Goal: Task Accomplishment & Management: Use online tool/utility

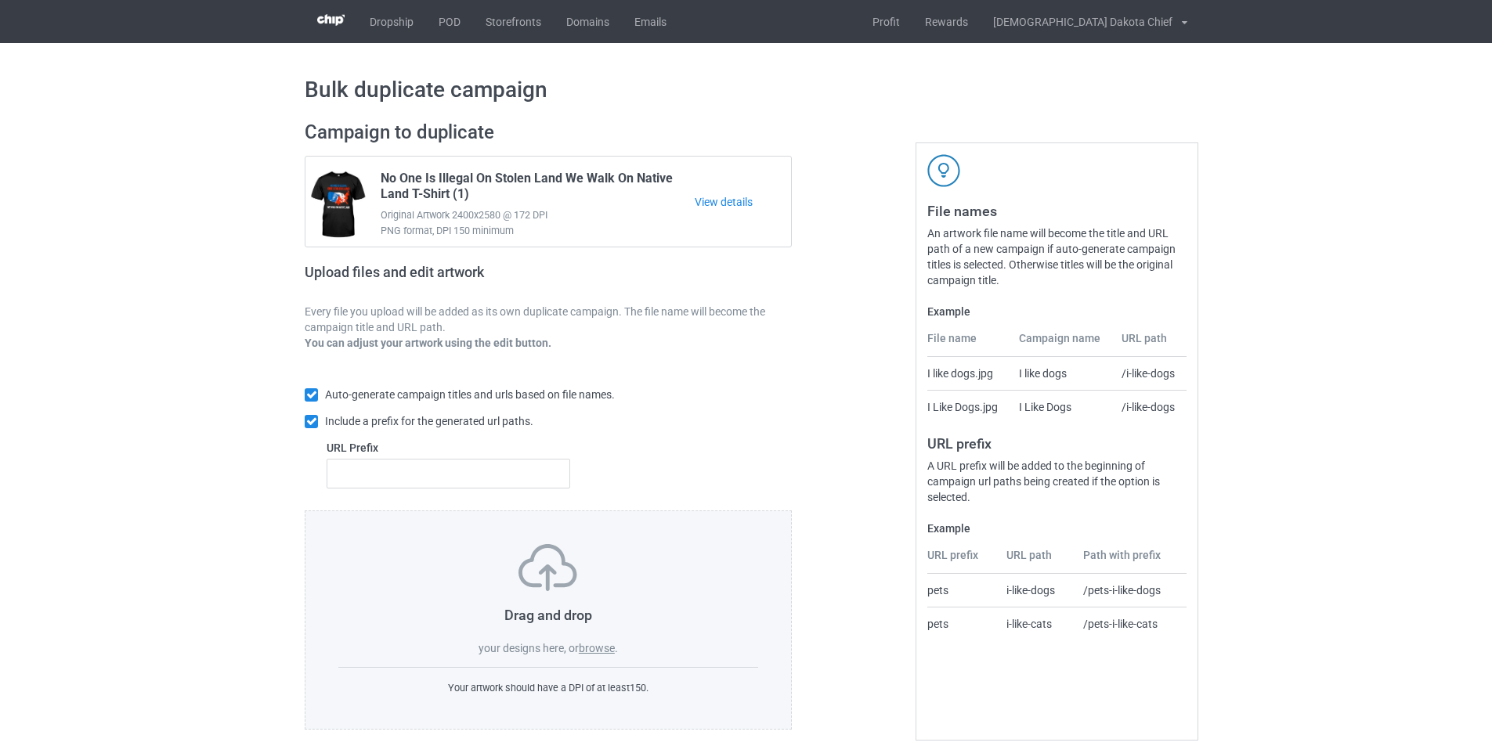
click at [601, 650] on label "browse" at bounding box center [597, 648] width 36 height 13
click at [0, 0] on input "browse" at bounding box center [0, 0] width 0 height 0
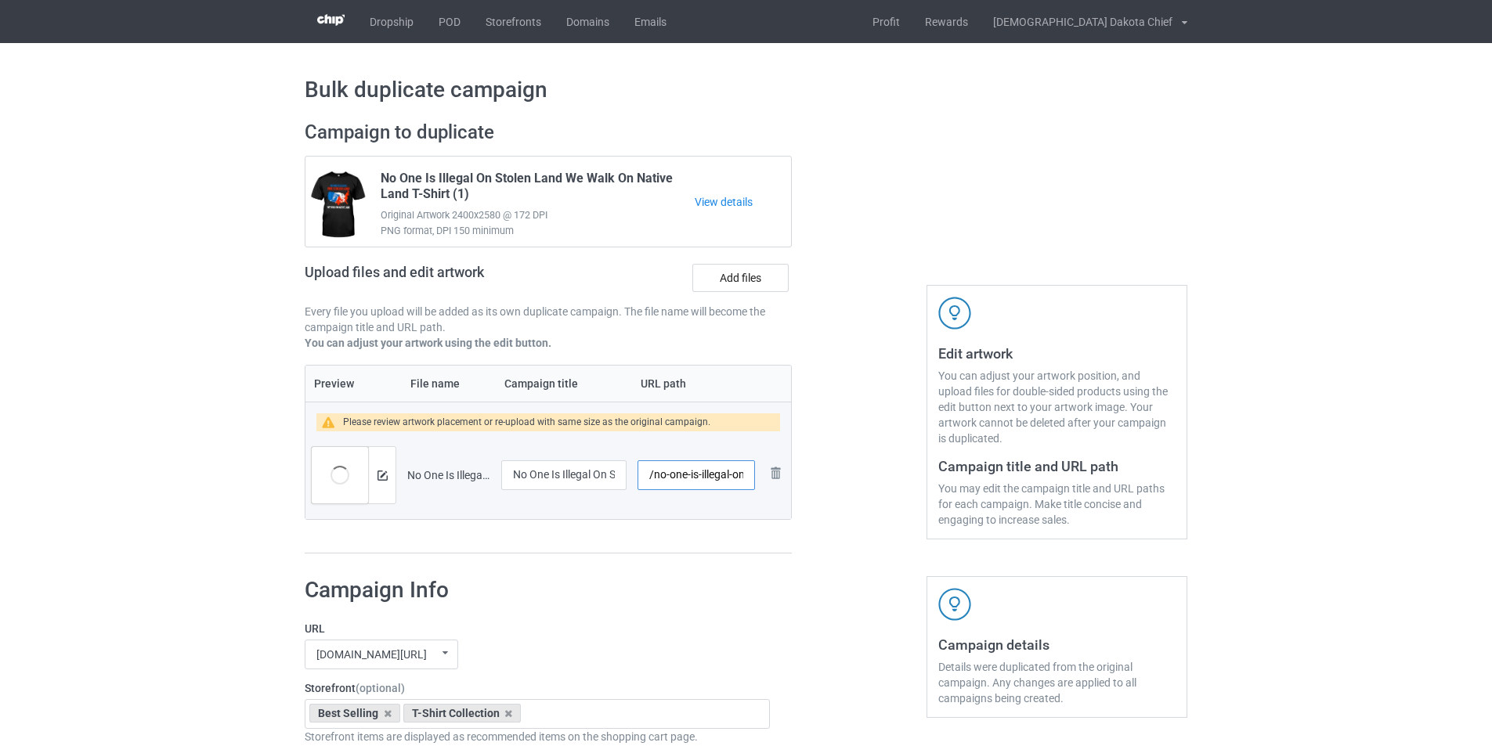
click at [698, 473] on input "/no-one-is-illegal-on-stolen-land-t-shirt-5" at bounding box center [695, 475] width 117 height 30
drag, startPoint x: 698, startPoint y: 472, endPoint x: 802, endPoint y: 472, distance: 103.4
click at [802, 472] on div "Campaign to duplicate No One Is Illegal On Stolen Land We Walk On Native Land T…" at bounding box center [746, 338] width 904 height 456
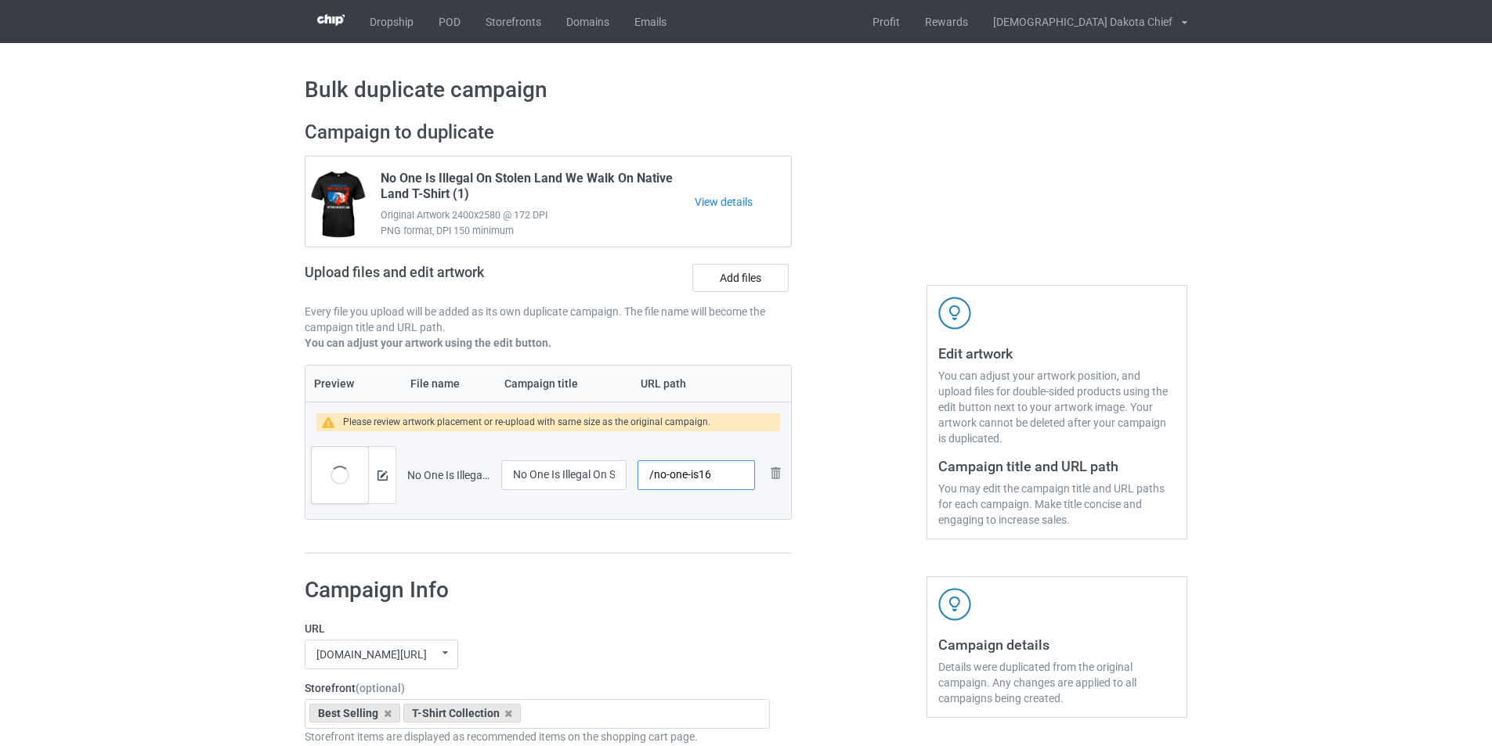
type input "/no-one-is16"
click at [384, 477] on img at bounding box center [382, 476] width 10 height 10
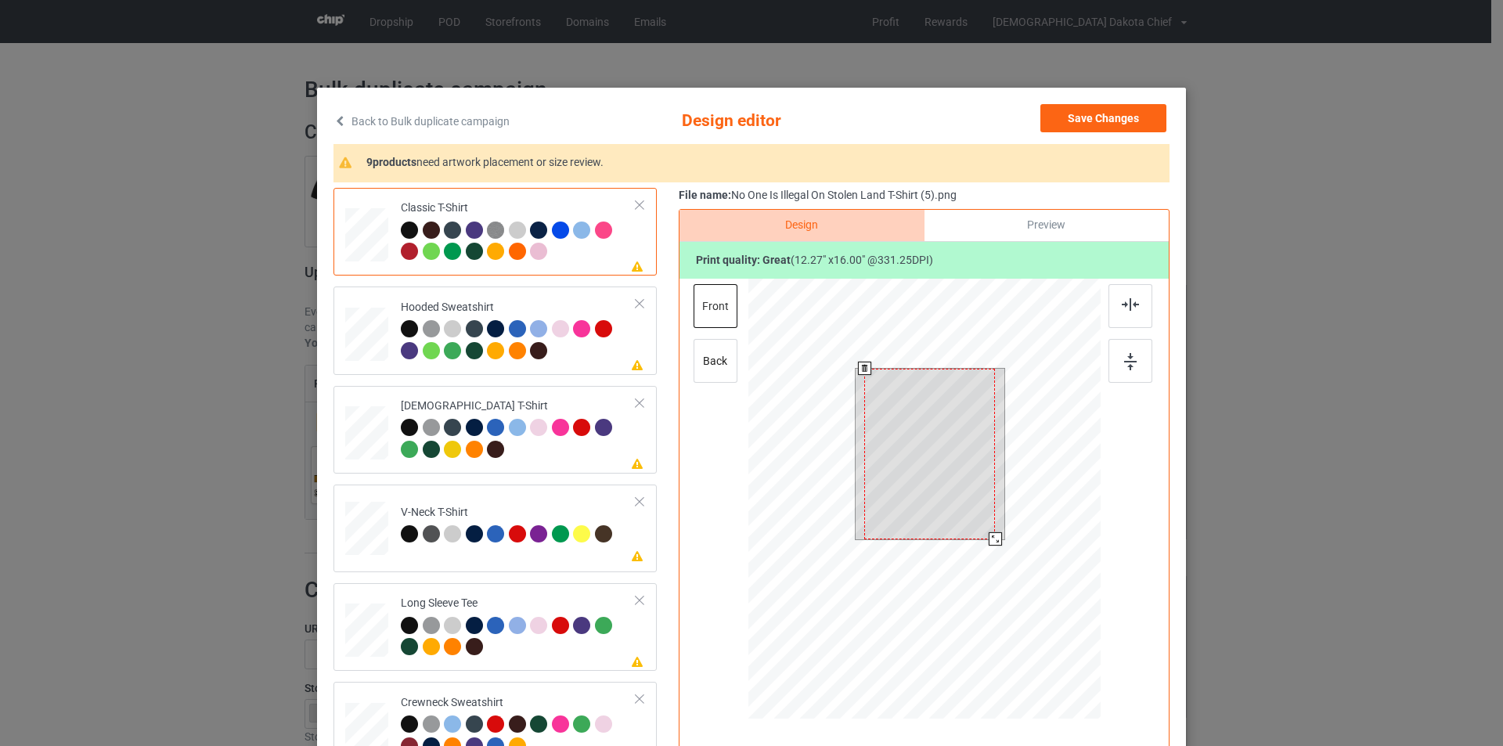
click at [929, 424] on div at bounding box center [929, 454] width 131 height 171
drag, startPoint x: 990, startPoint y: 538, endPoint x: 983, endPoint y: 525, distance: 14.7
click at [983, 525] on div at bounding box center [986, 527] width 13 height 13
click at [555, 309] on div "Hooded Sweatshirt" at bounding box center [519, 329] width 236 height 59
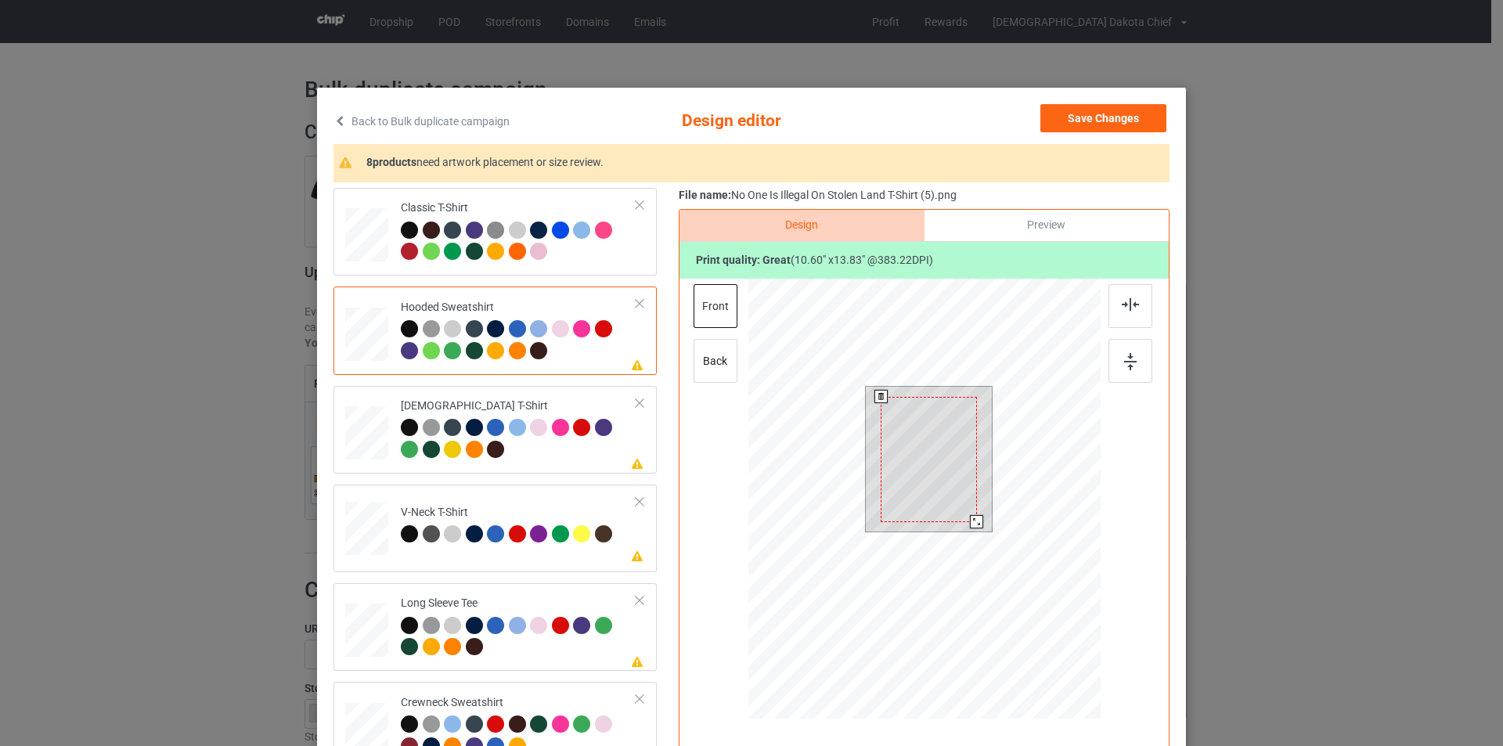
click at [929, 451] on div at bounding box center [929, 459] width 96 height 125
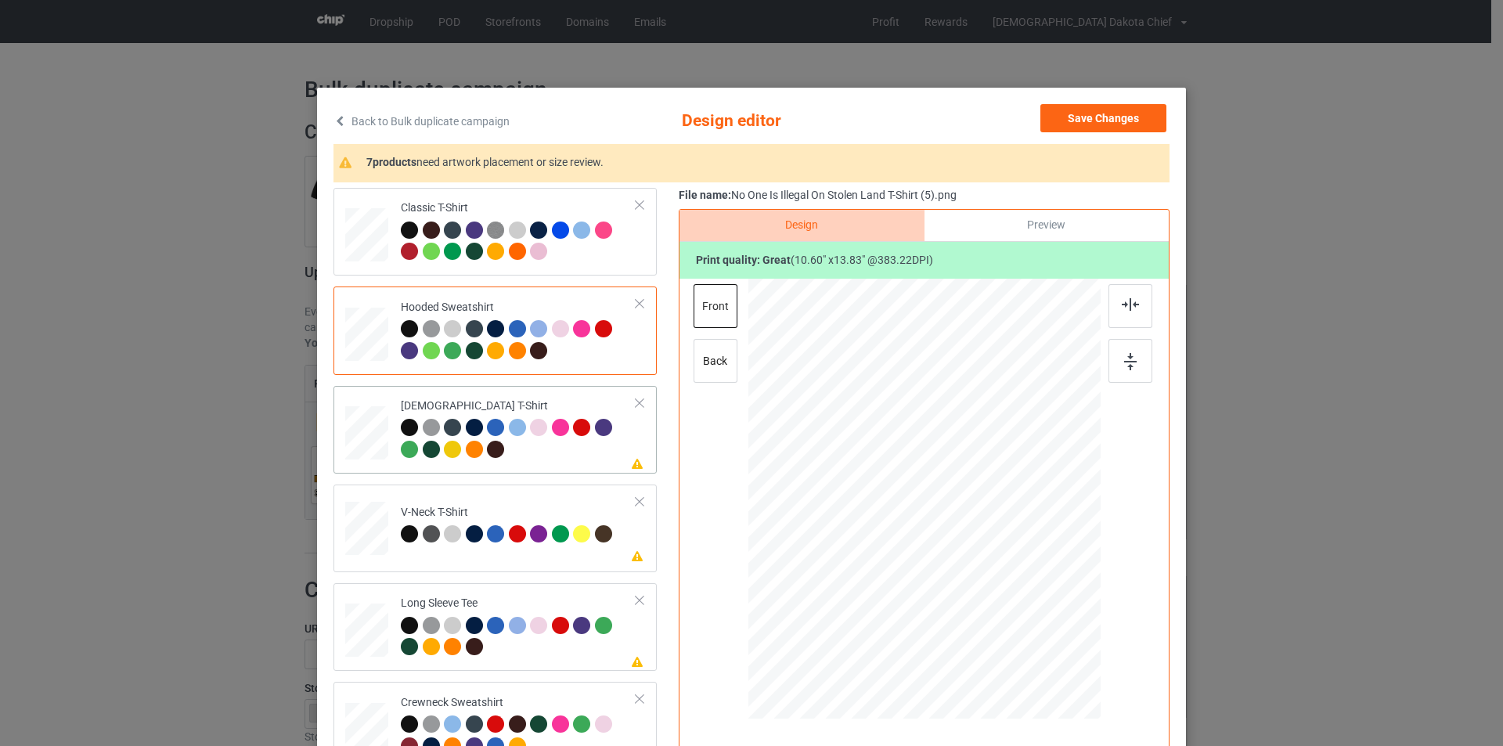
click at [547, 402] on div "[DEMOGRAPHIC_DATA] T-Shirt" at bounding box center [519, 428] width 236 height 59
click at [930, 449] on div at bounding box center [926, 453] width 103 height 134
click at [546, 507] on div "V-Neck T-Shirt" at bounding box center [508, 523] width 215 height 37
click at [916, 447] on div at bounding box center [929, 470] width 120 height 157
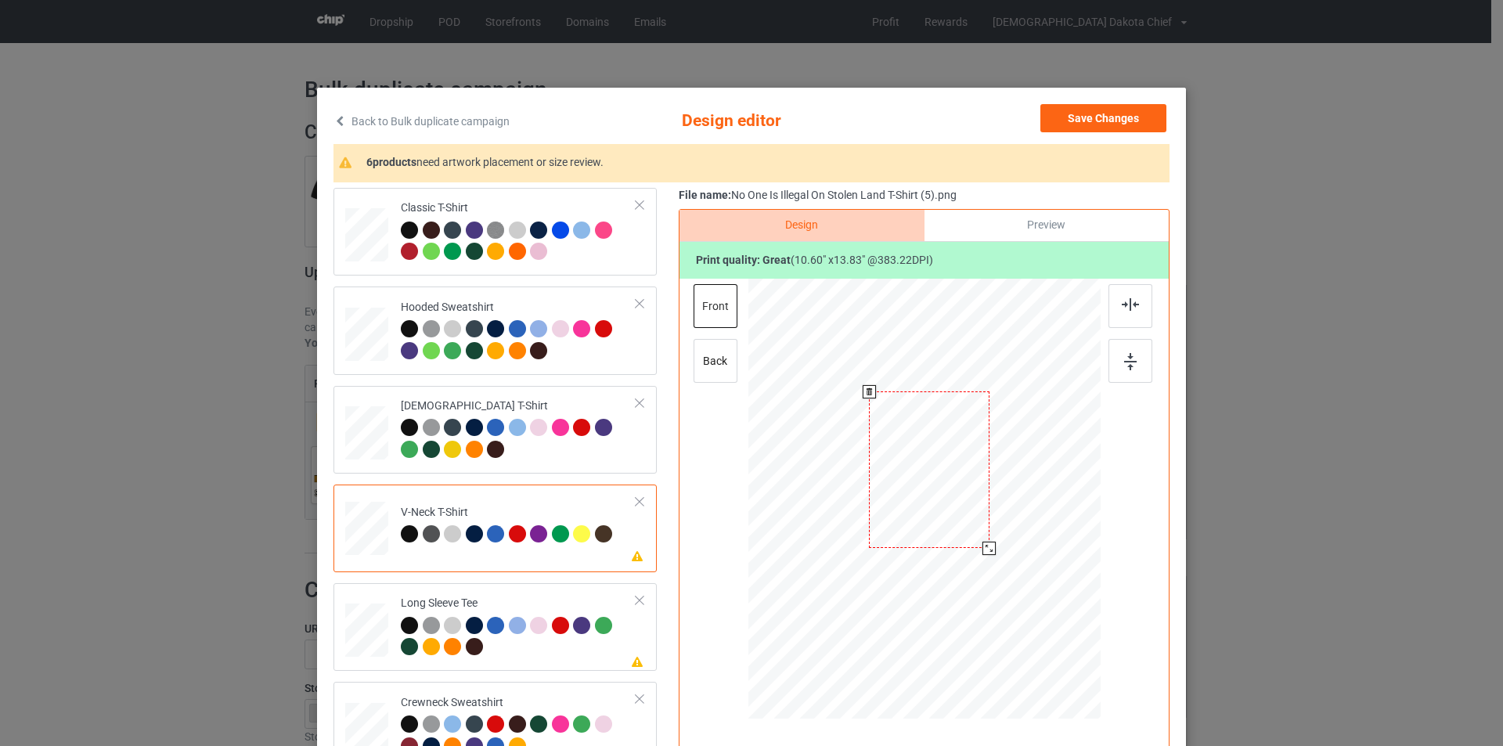
click at [916, 447] on div at bounding box center [929, 470] width 120 height 157
click at [548, 593] on td "Please review artwork placement Long Sleeve Tee" at bounding box center [518, 627] width 253 height 75
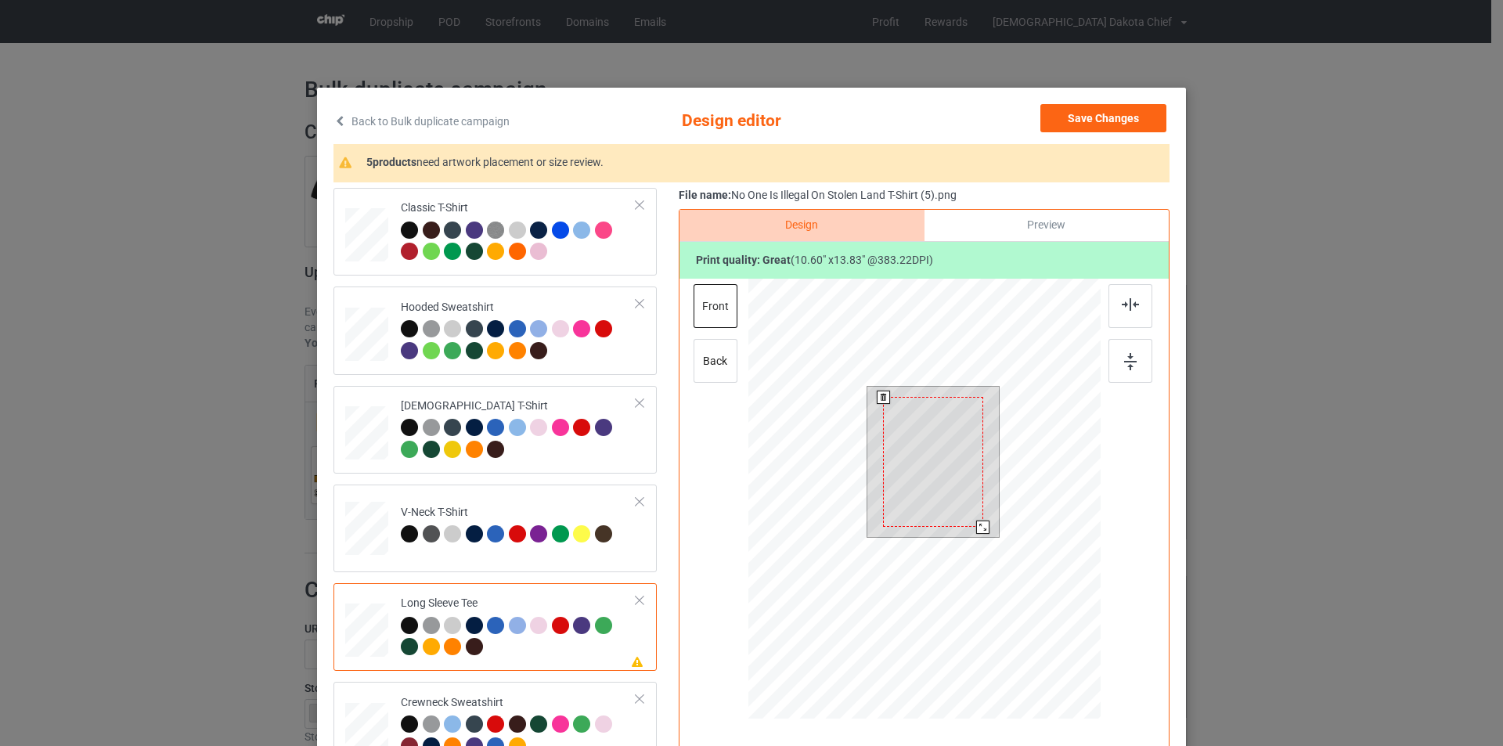
click at [910, 424] on div at bounding box center [932, 462] width 99 height 130
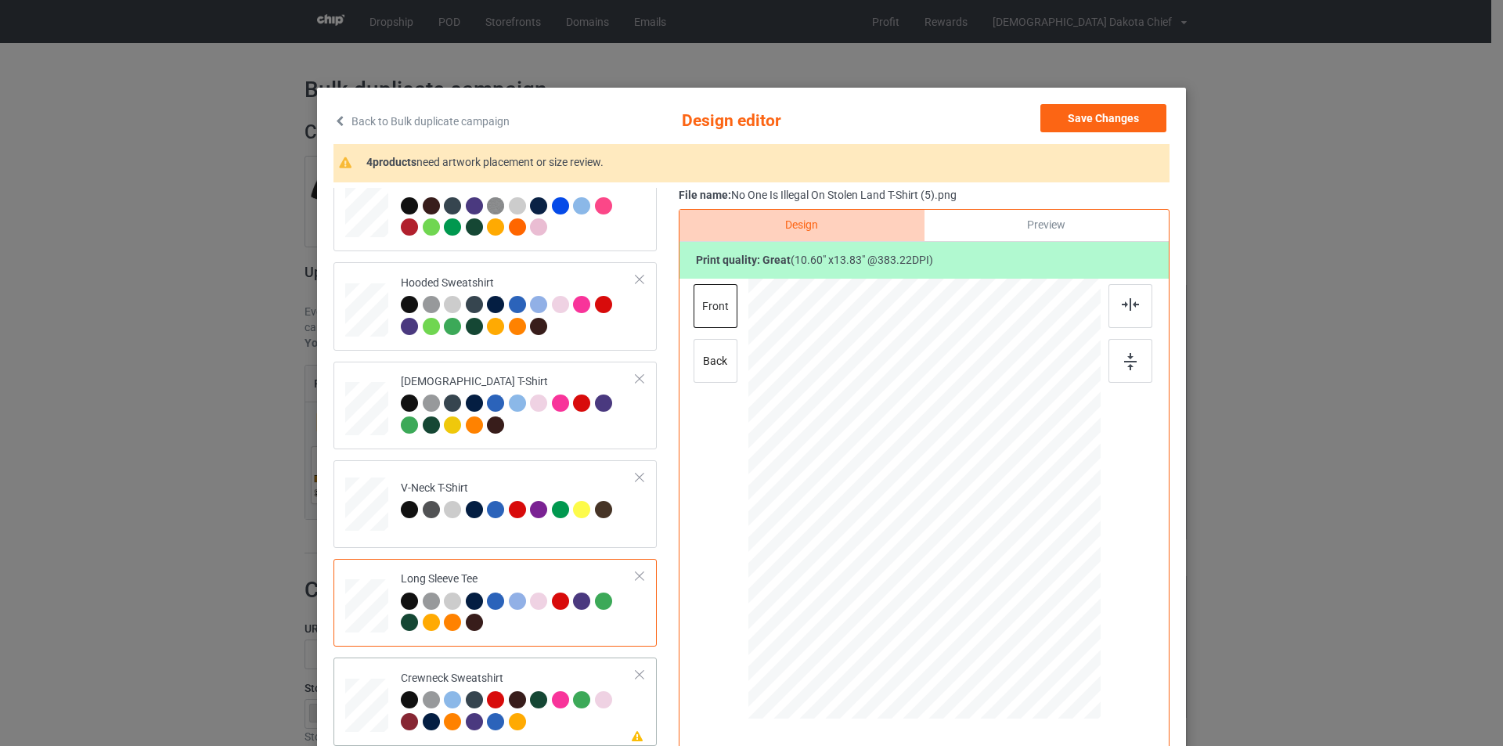
scroll to position [157, 0]
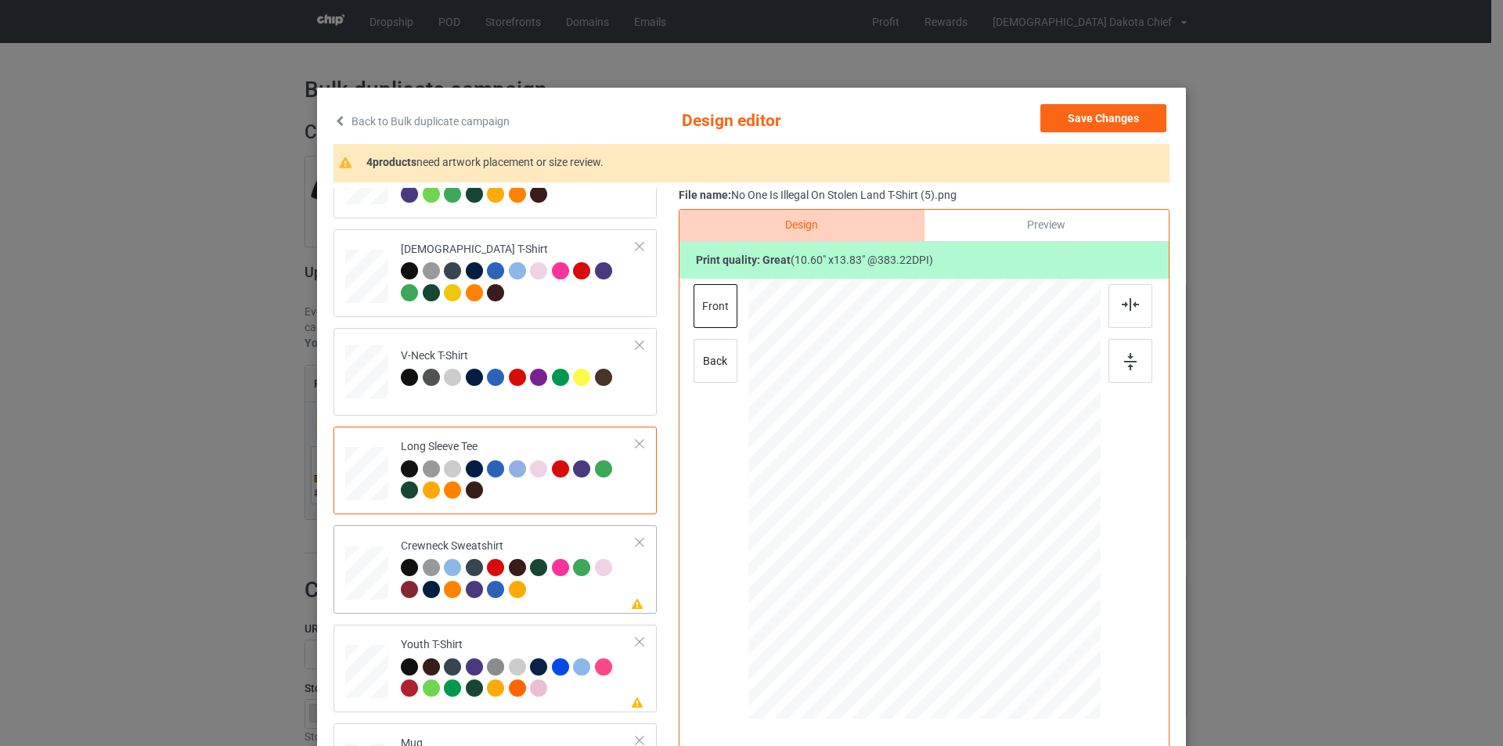
click at [578, 540] on div "Crewneck Sweatshirt" at bounding box center [519, 568] width 236 height 59
click at [919, 455] on div at bounding box center [929, 464] width 117 height 153
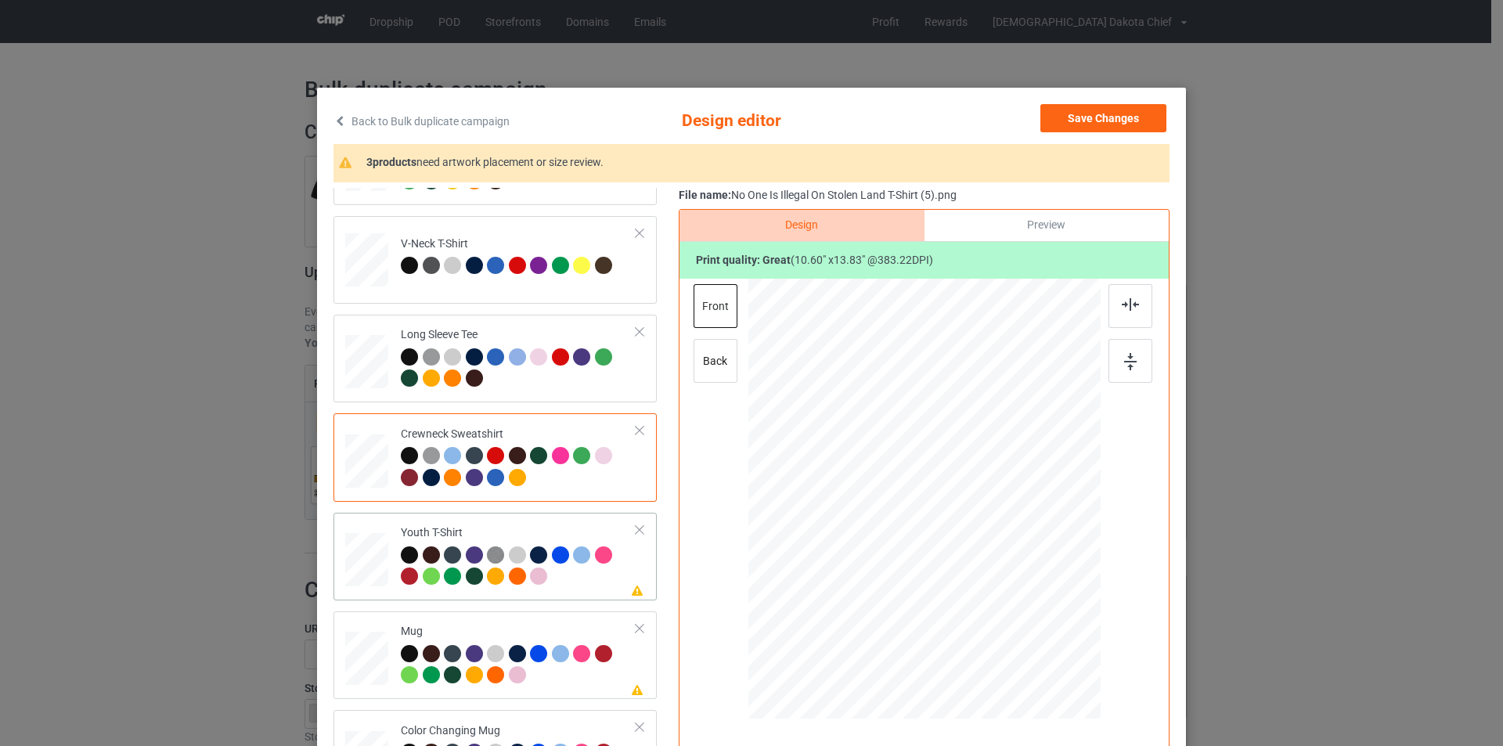
click at [568, 584] on div at bounding box center [519, 568] width 236 height 43
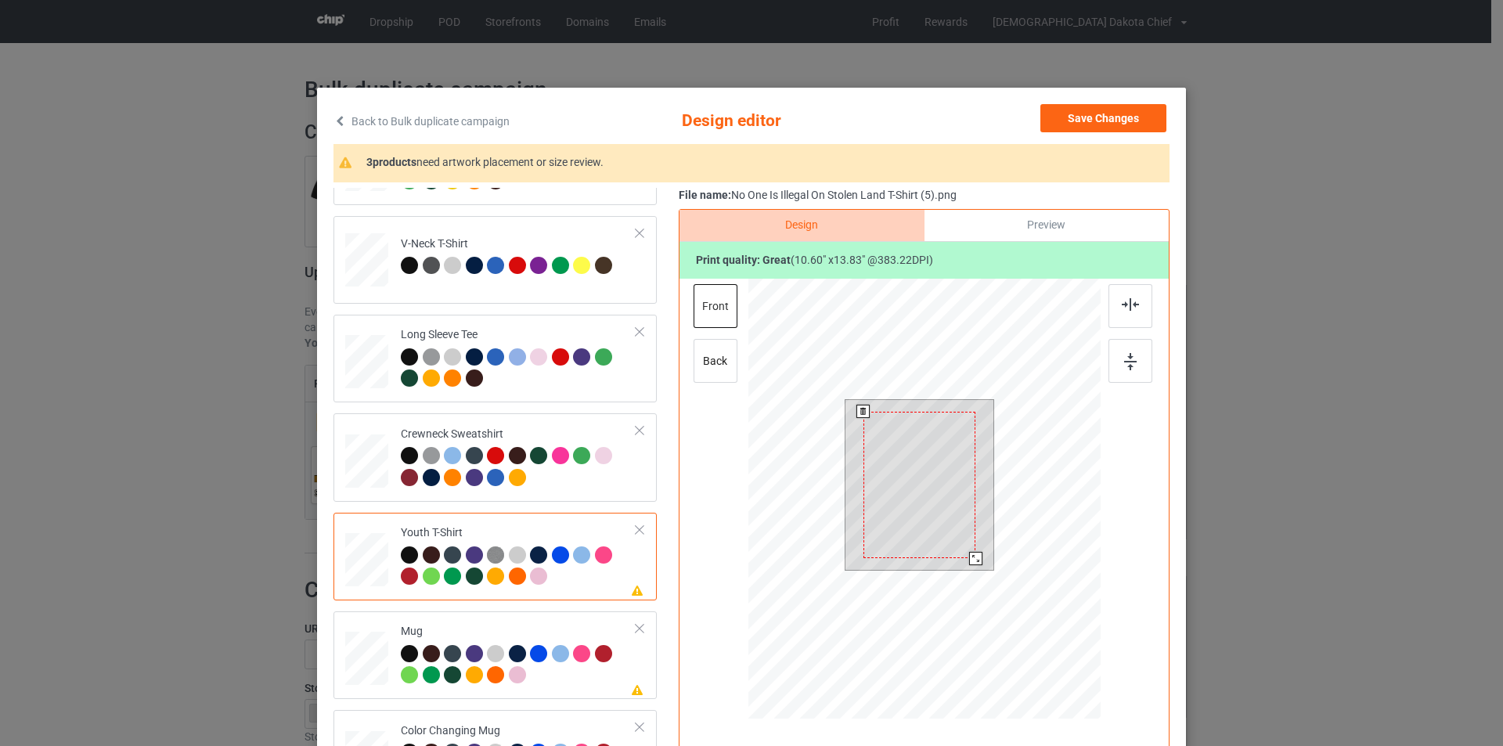
click at [926, 466] on div at bounding box center [920, 485] width 113 height 146
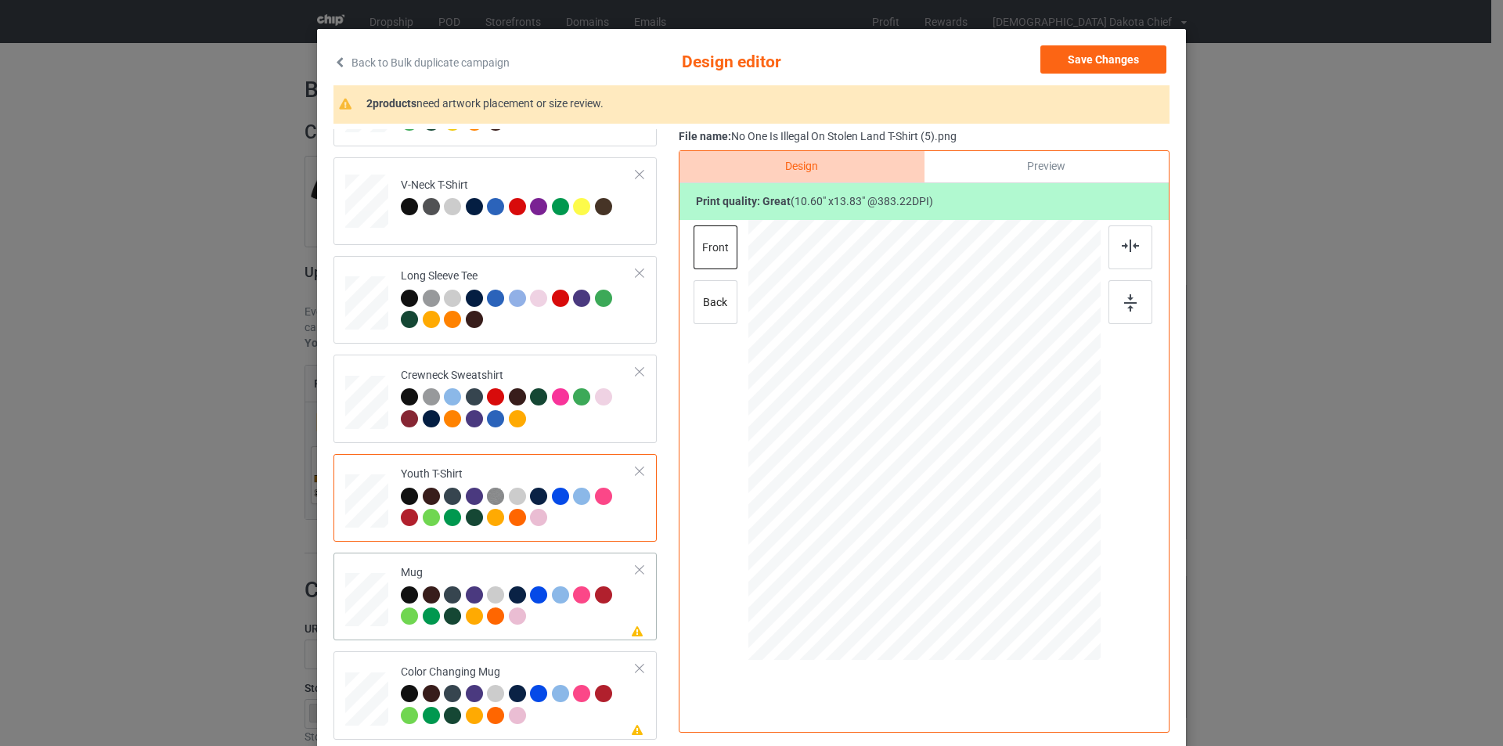
scroll to position [157, 0]
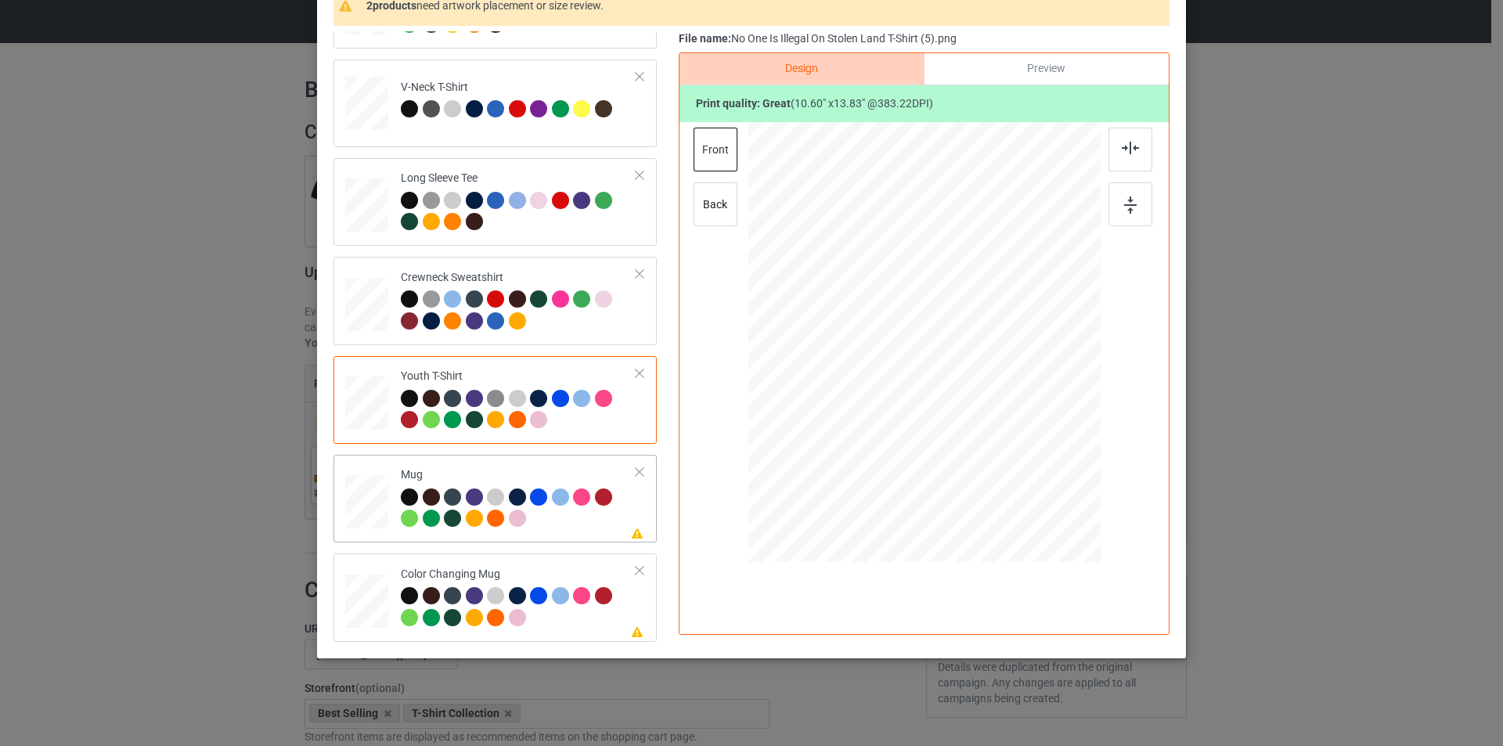
click at [560, 526] on div at bounding box center [519, 510] width 236 height 43
drag, startPoint x: 1023, startPoint y: 481, endPoint x: 970, endPoint y: 399, distance: 96.9
click at [970, 399] on div at bounding box center [971, 402] width 13 height 13
drag, startPoint x: 935, startPoint y: 337, endPoint x: 1033, endPoint y: 341, distance: 98.0
click at [1033, 341] on div at bounding box center [1022, 346] width 93 height 122
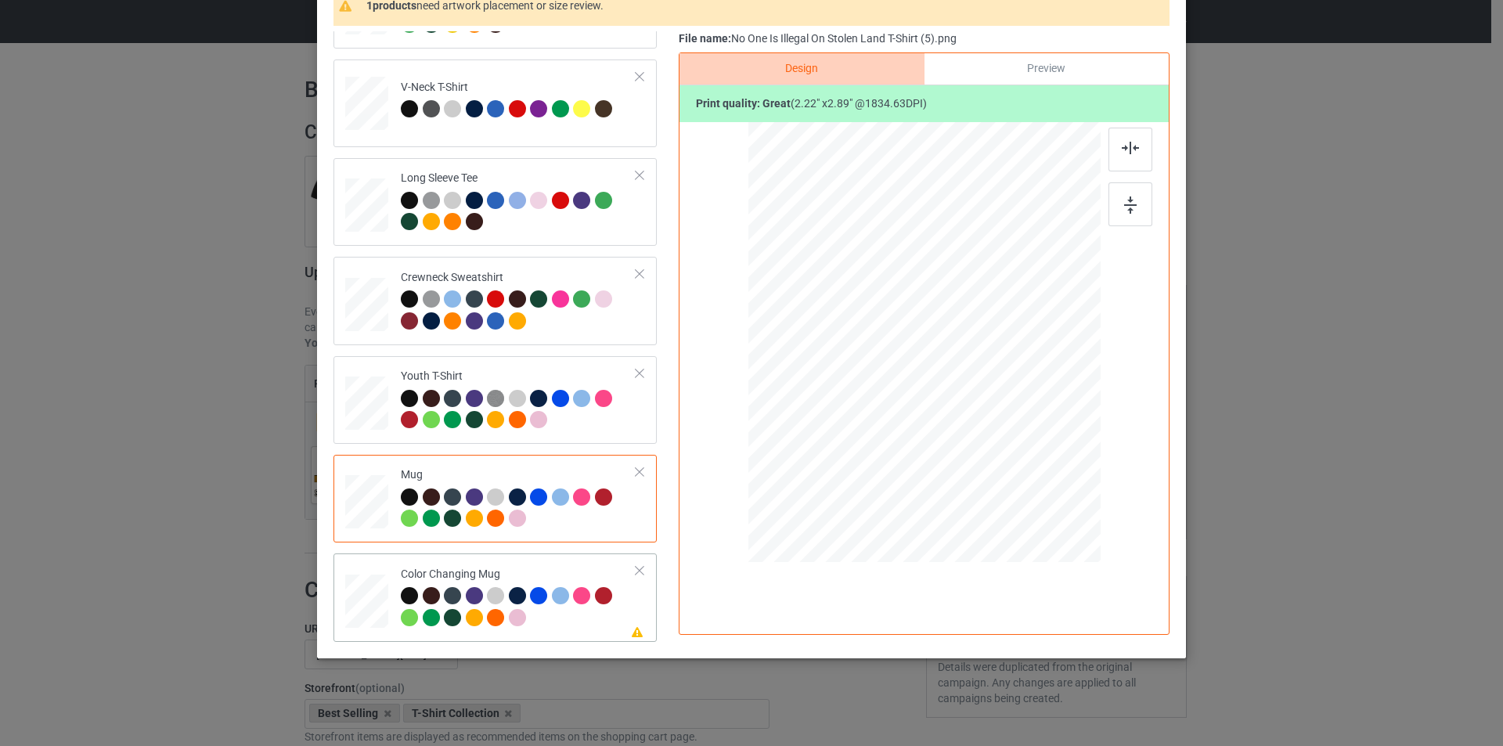
click at [574, 624] on div at bounding box center [519, 608] width 236 height 43
click at [1038, 323] on div at bounding box center [1022, 346] width 93 height 122
click at [1131, 150] on img at bounding box center [1130, 148] width 17 height 13
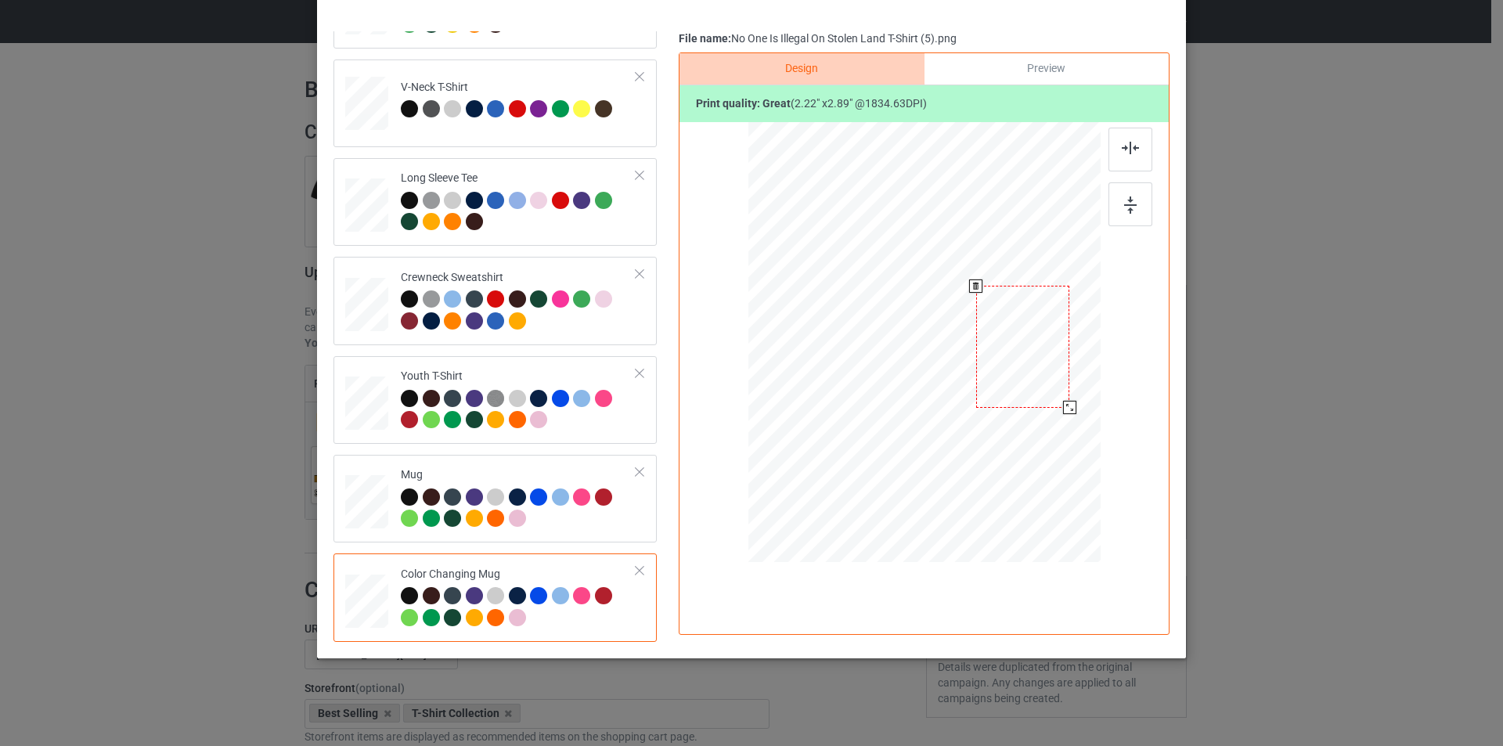
drag, startPoint x: 1003, startPoint y: 329, endPoint x: 1032, endPoint y: 332, distance: 29.1
click at [1032, 332] on div at bounding box center [1022, 347] width 93 height 122
click at [1132, 208] on div at bounding box center [1131, 204] width 44 height 44
click at [1024, 343] on div at bounding box center [1022, 345] width 93 height 122
click at [1023, 343] on div at bounding box center [1022, 345] width 93 height 122
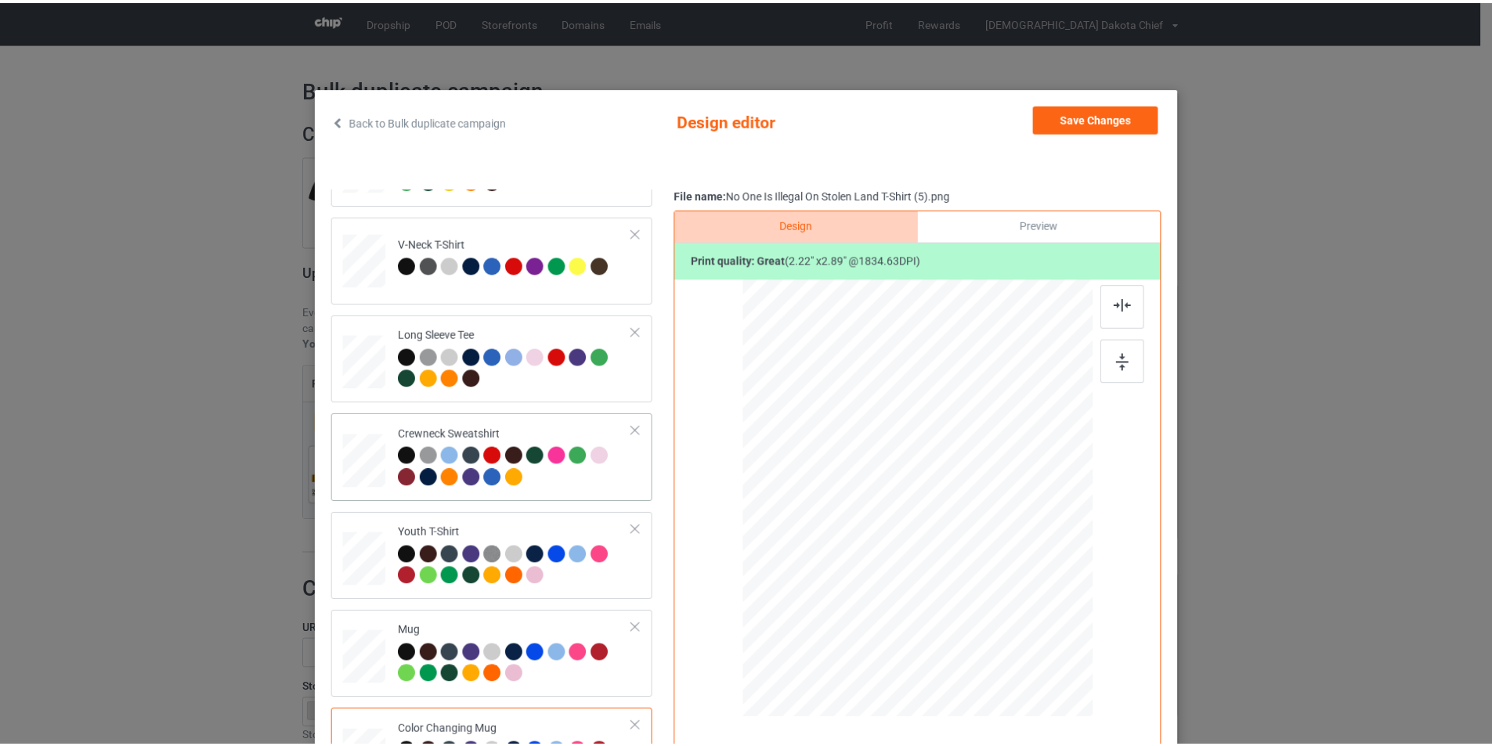
scroll to position [0, 0]
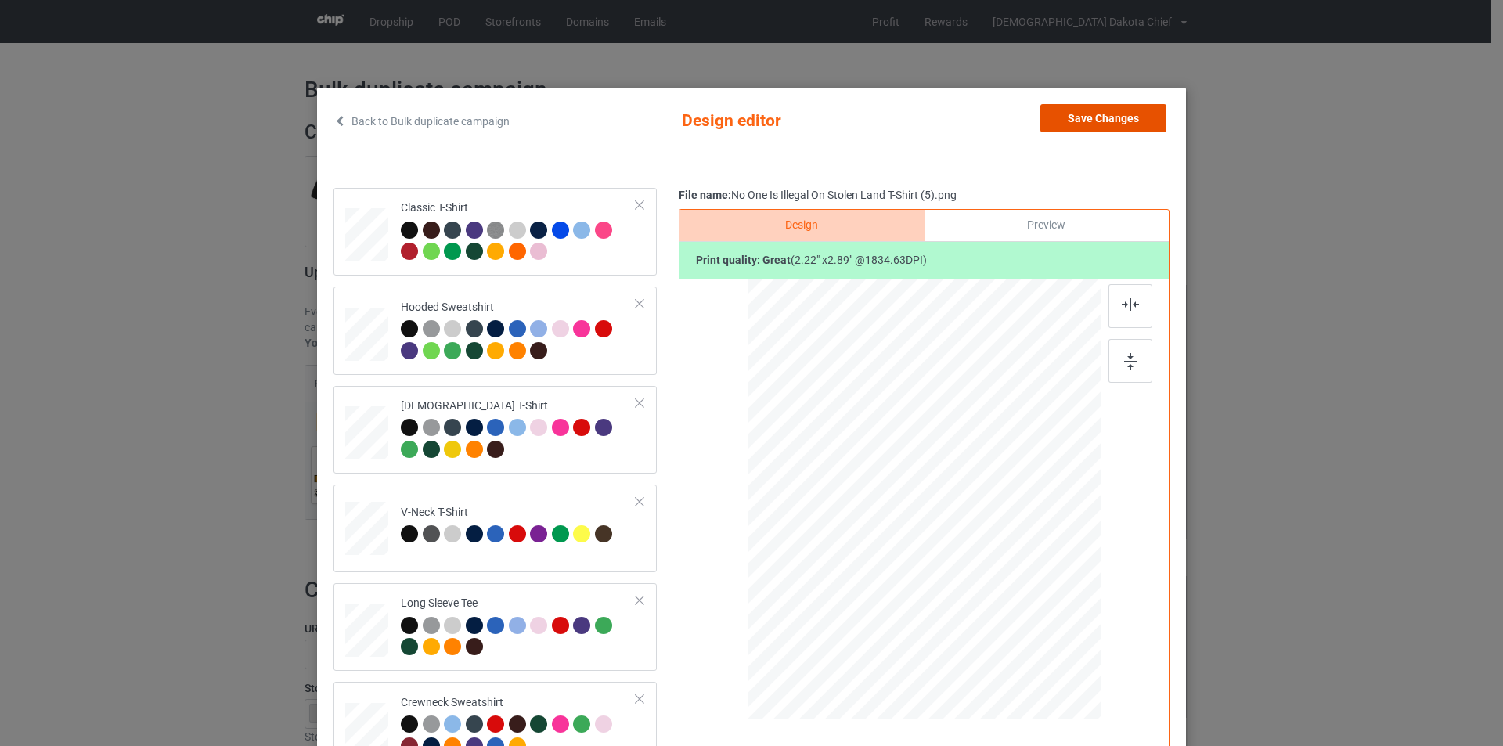
click at [1113, 117] on button "Save Changes" at bounding box center [1104, 118] width 126 height 28
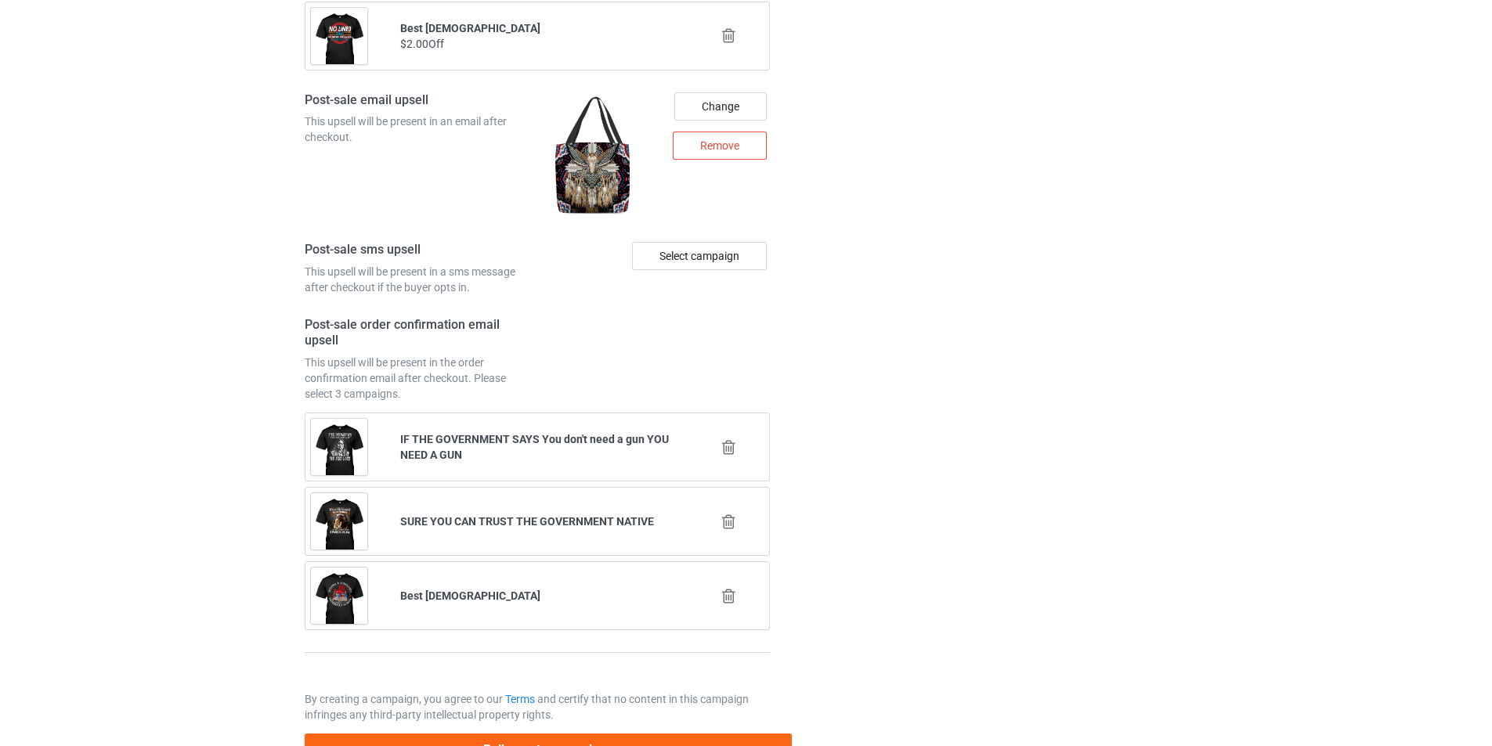
scroll to position [2100, 0]
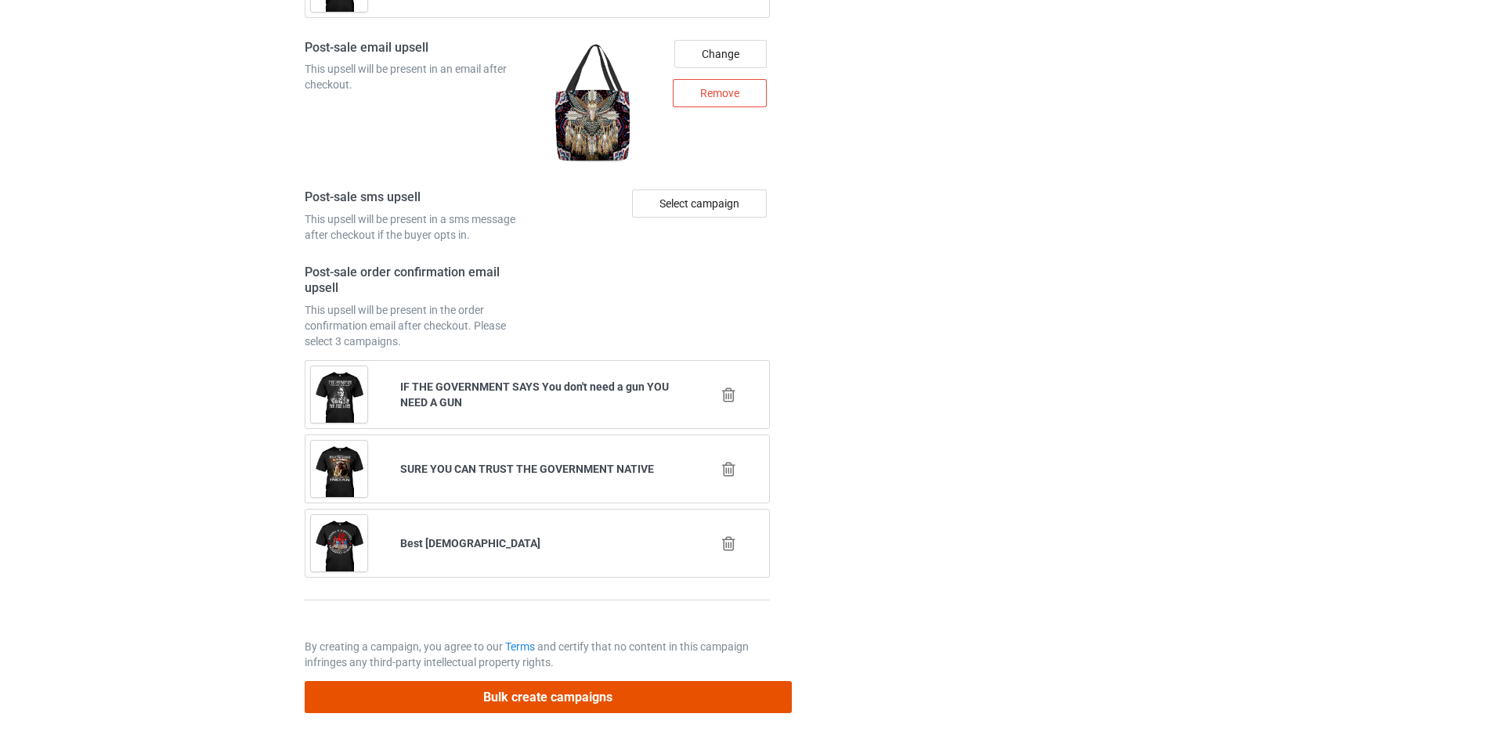
click at [565, 692] on button "Bulk create campaigns" at bounding box center [548, 697] width 487 height 32
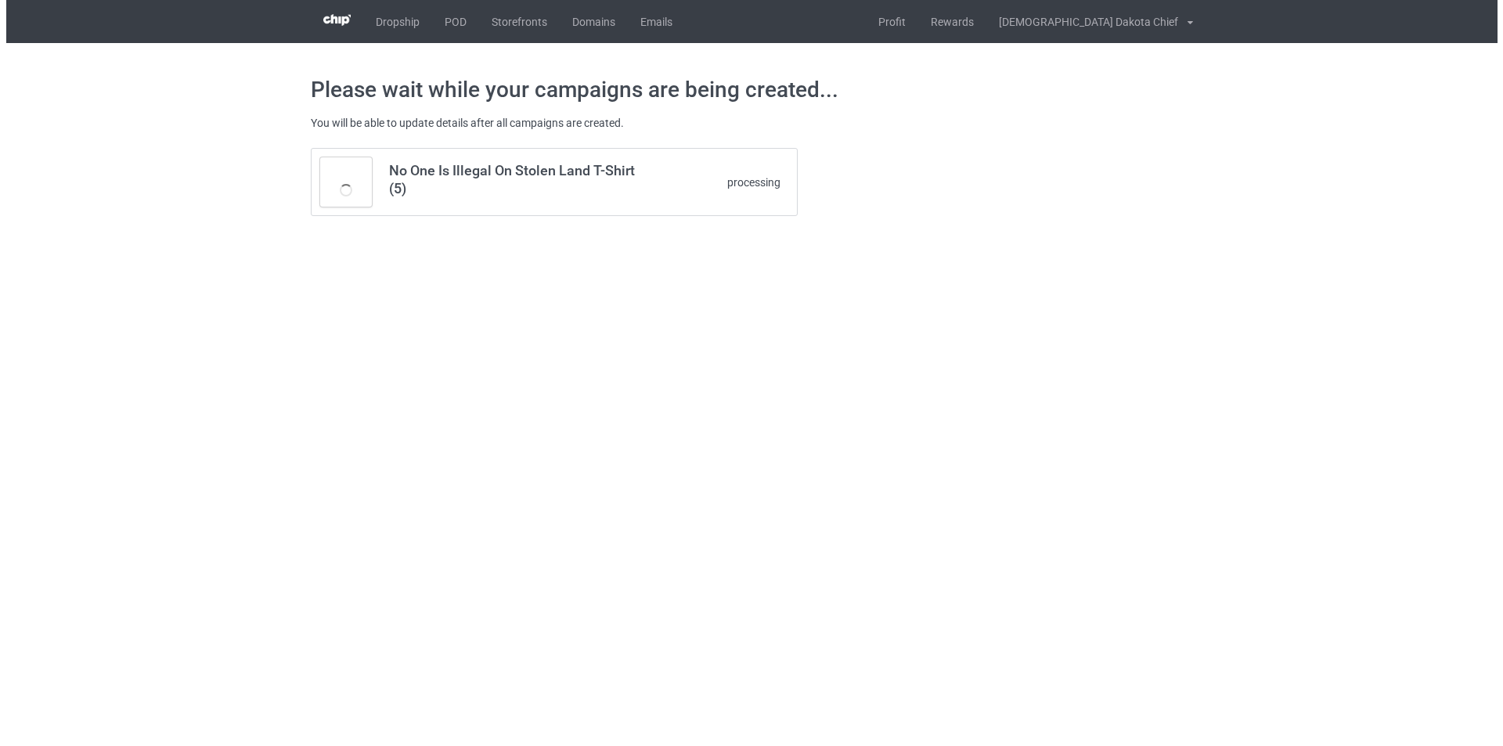
scroll to position [0, 0]
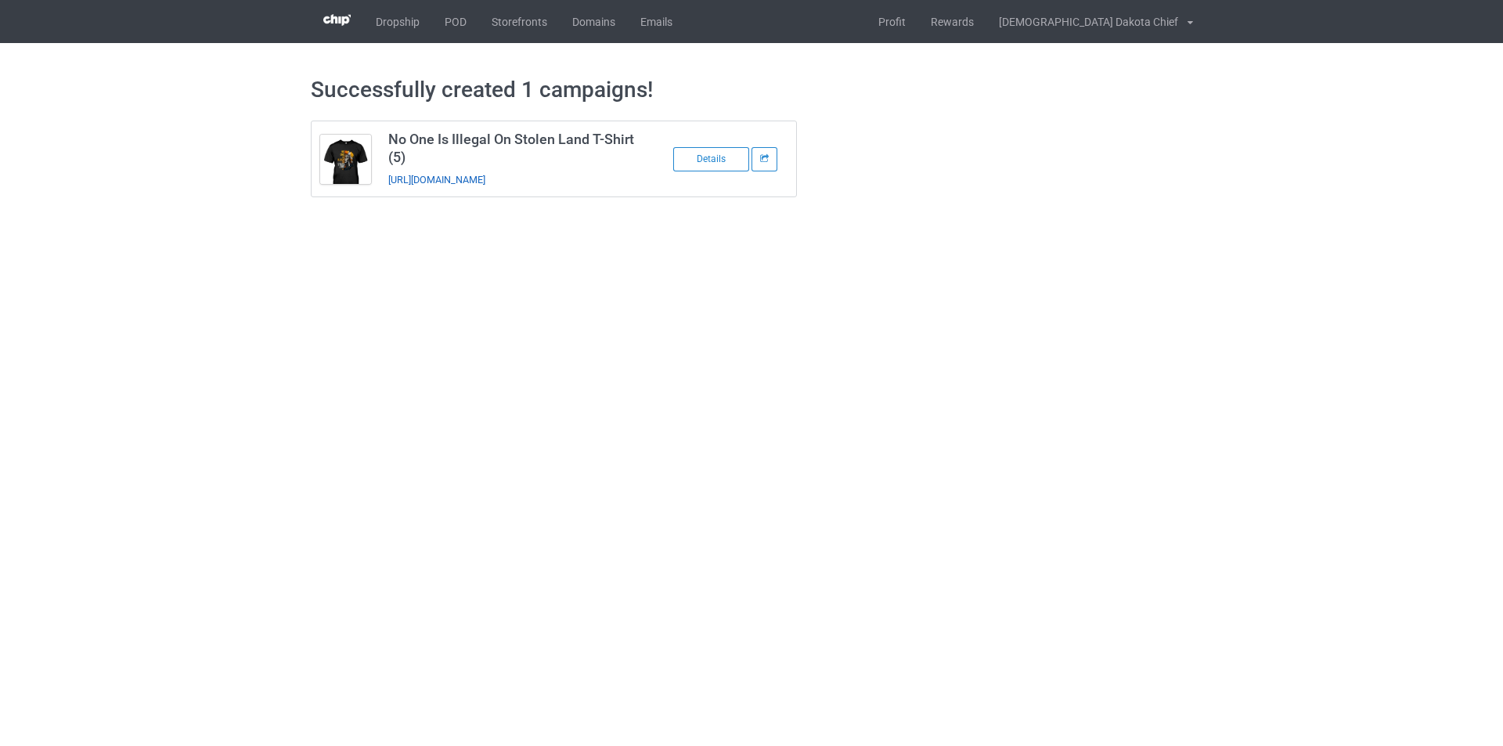
click at [482, 179] on link "[URL][DOMAIN_NAME]" at bounding box center [436, 180] width 97 height 12
click at [456, 14] on link "POD" at bounding box center [455, 21] width 47 height 43
